Goal: Ask a question

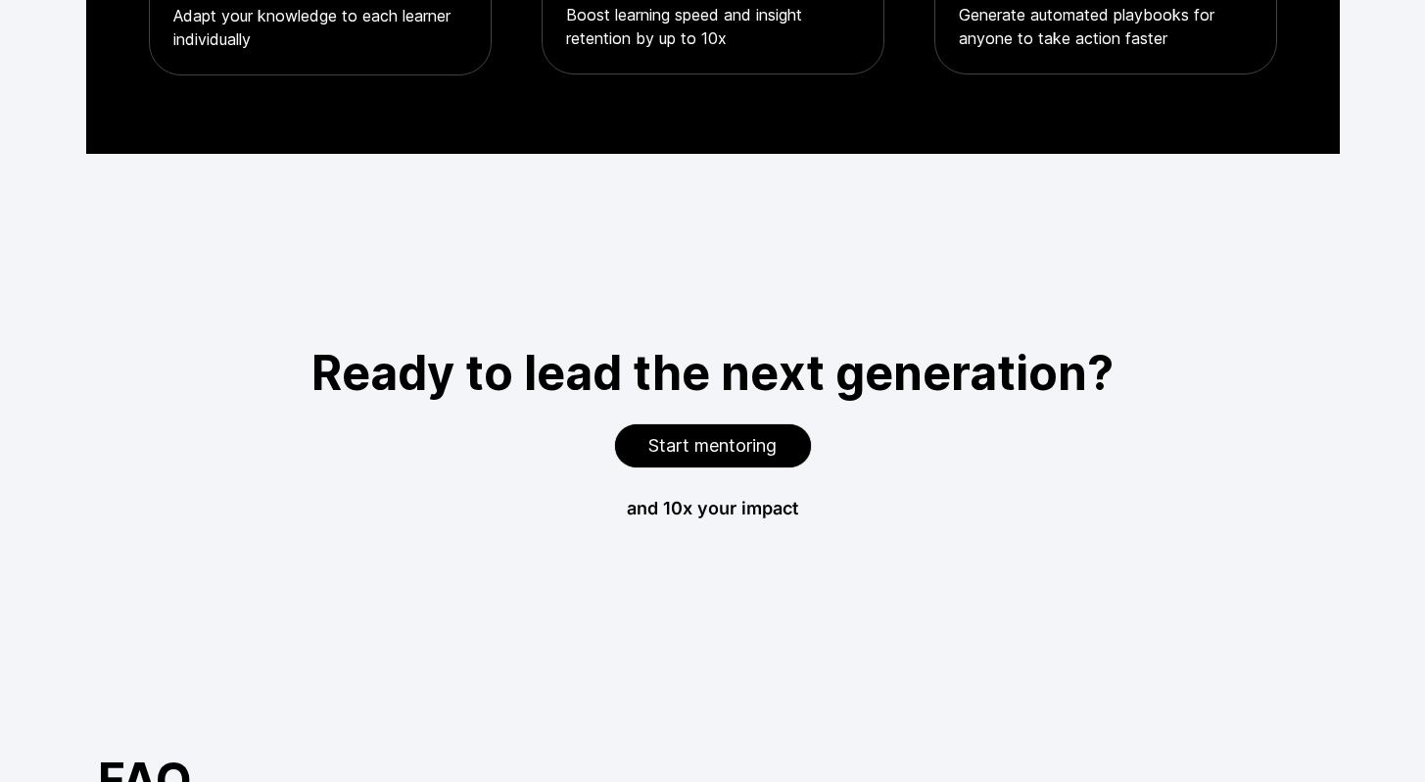
scroll to position [7250, 0]
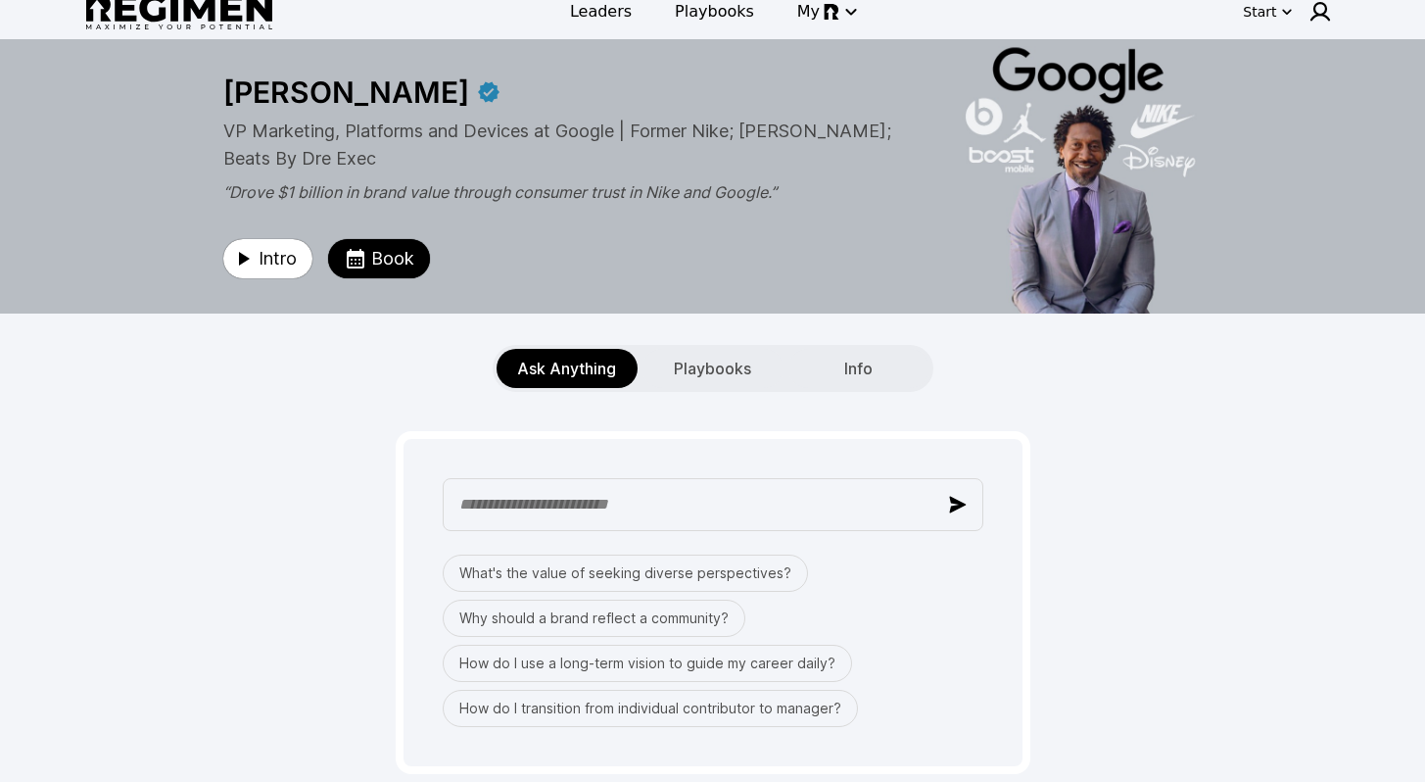
scroll to position [171, 0]
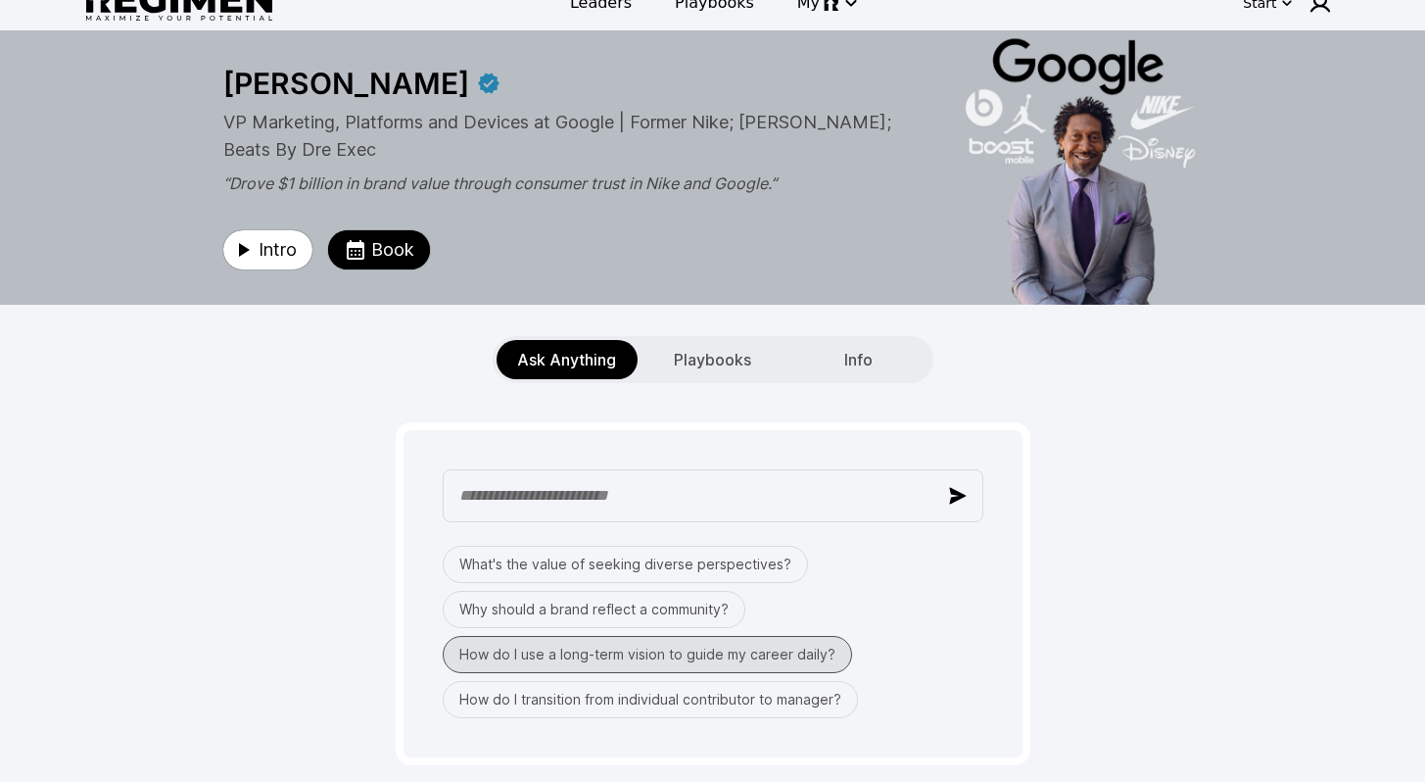
click at [570, 636] on button "How do I use a long-term vision to guide my career daily?" at bounding box center [648, 654] width 410 height 37
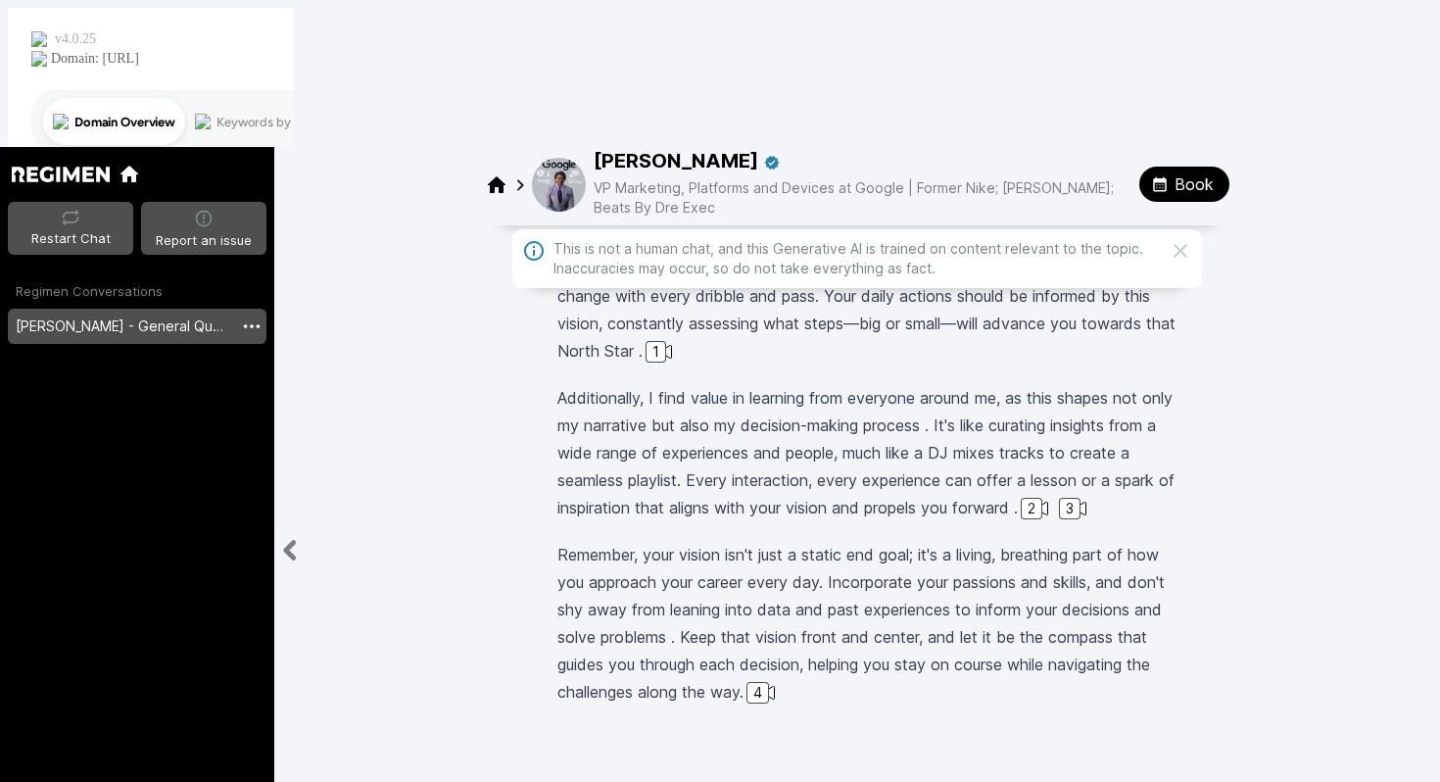
scroll to position [327, 0]
click at [1051, 496] on div "2" at bounding box center [1034, 507] width 33 height 22
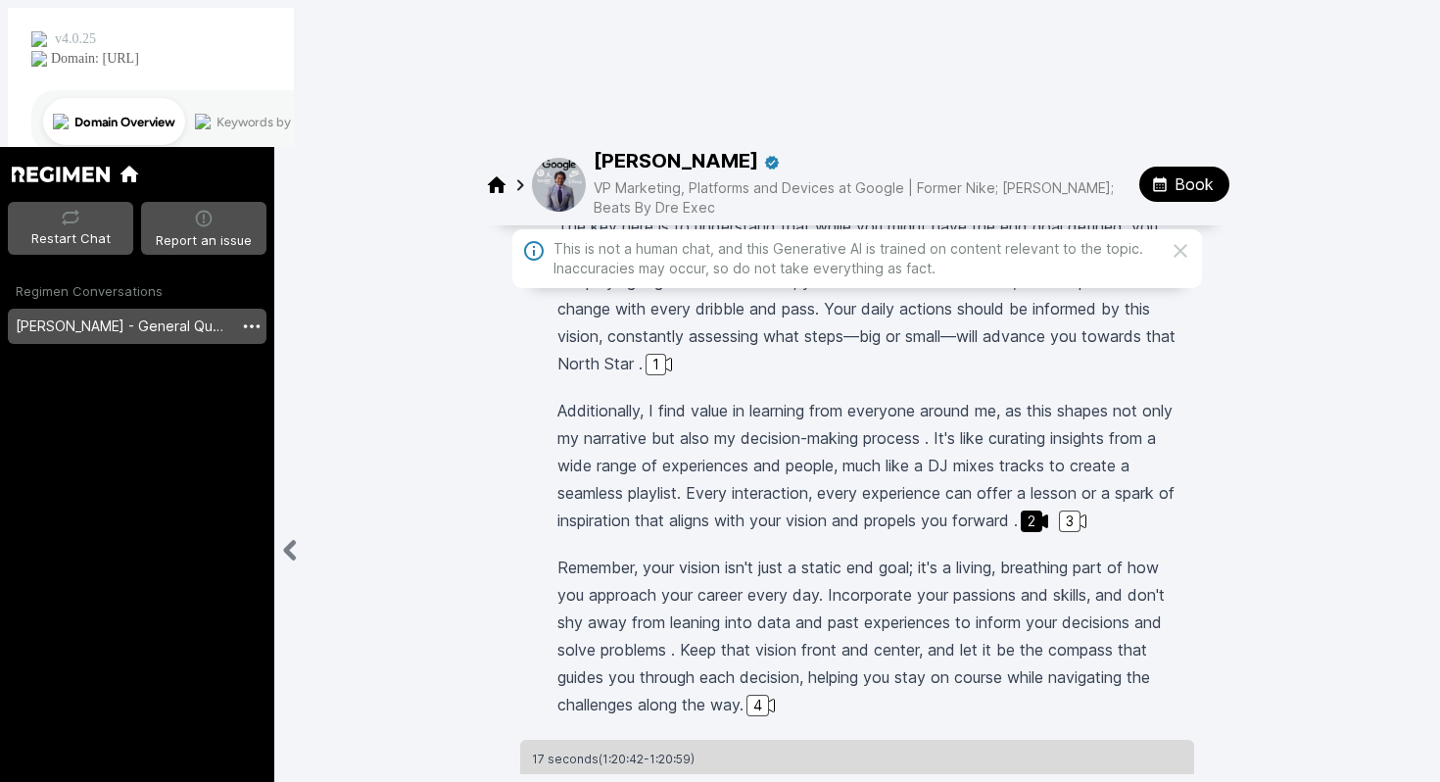
scroll to position [282, 0]
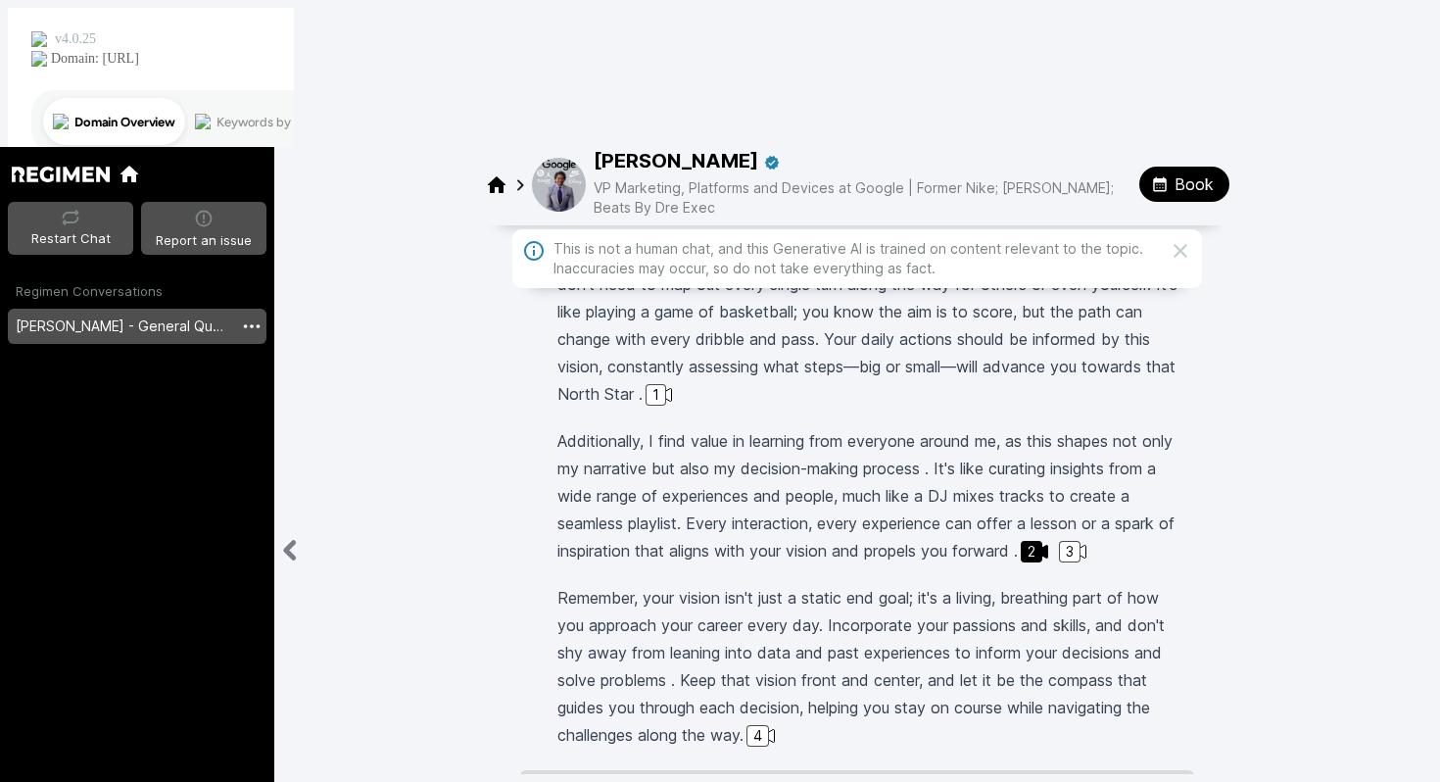
click at [178, 309] on link "[PERSON_NAME] - General Question" at bounding box center [120, 326] width 225 height 35
